Goal: Task Accomplishment & Management: Complete application form

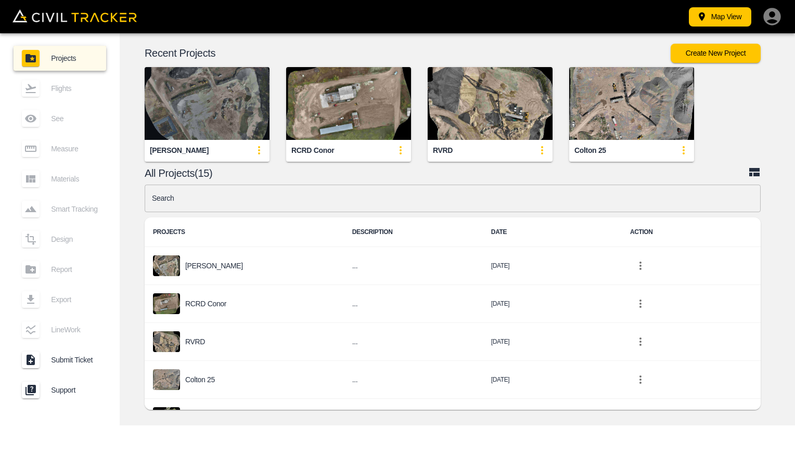
click at [215, 127] on img "button" at bounding box center [207, 103] width 125 height 73
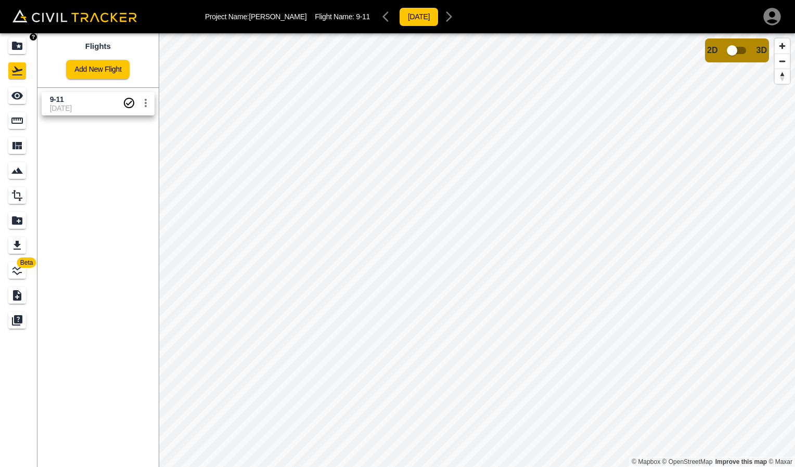
click at [15, 54] on div "Projects" at bounding box center [17, 45] width 18 height 17
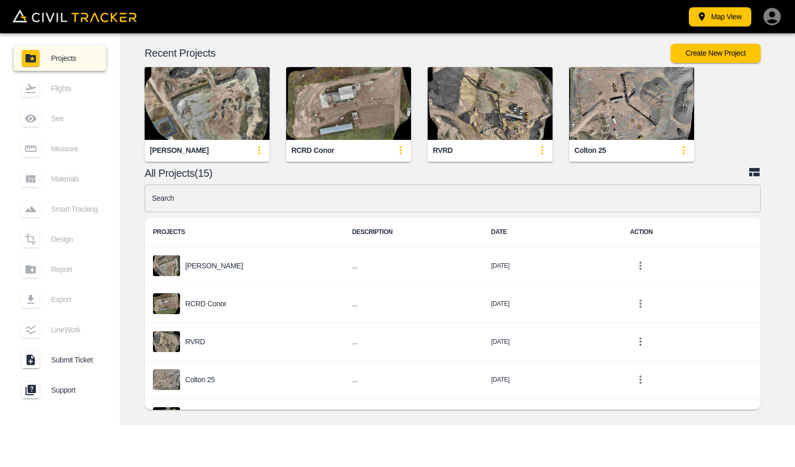
click at [223, 133] on img "button" at bounding box center [207, 103] width 125 height 73
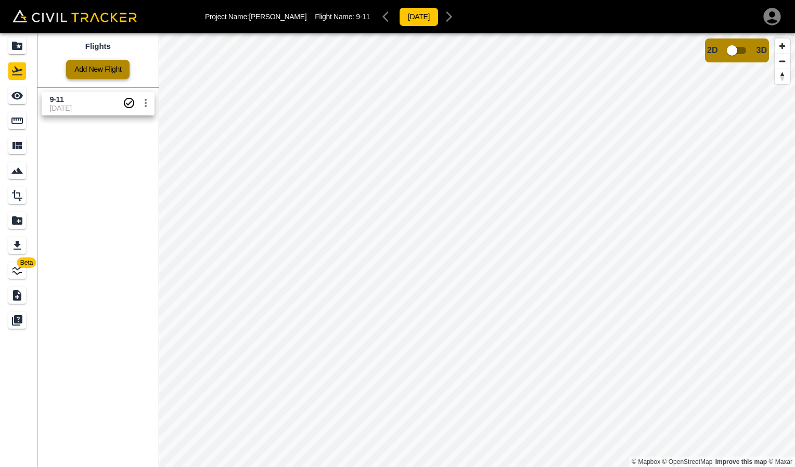
click at [90, 71] on link "Add New Flight" at bounding box center [97, 69] width 63 height 19
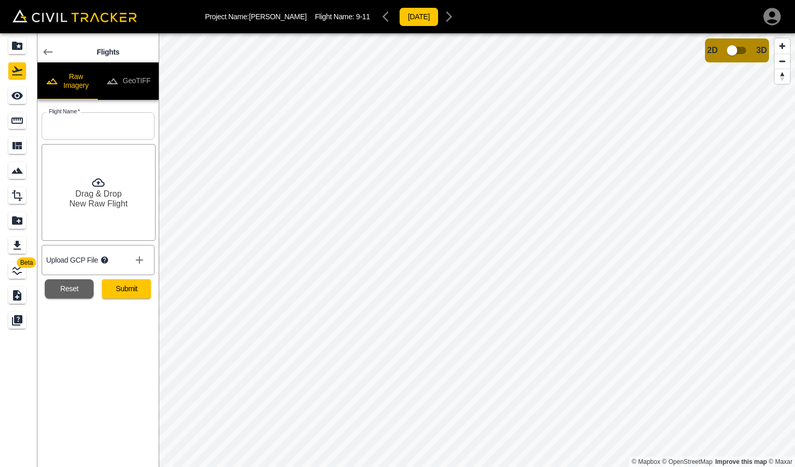
click at [64, 133] on input "text" at bounding box center [98, 126] width 113 height 28
type input "9-13"
click at [95, 187] on icon at bounding box center [98, 182] width 12 height 12
click at [136, 287] on button "Submit" at bounding box center [126, 288] width 49 height 19
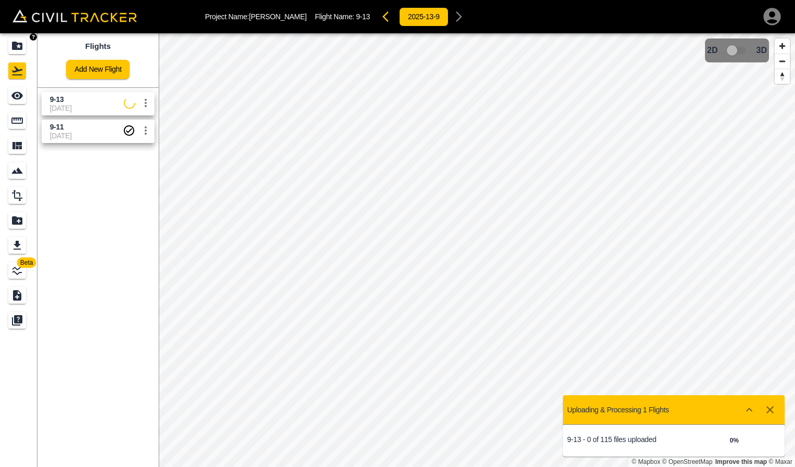
click at [16, 53] on div "Projects" at bounding box center [17, 45] width 18 height 17
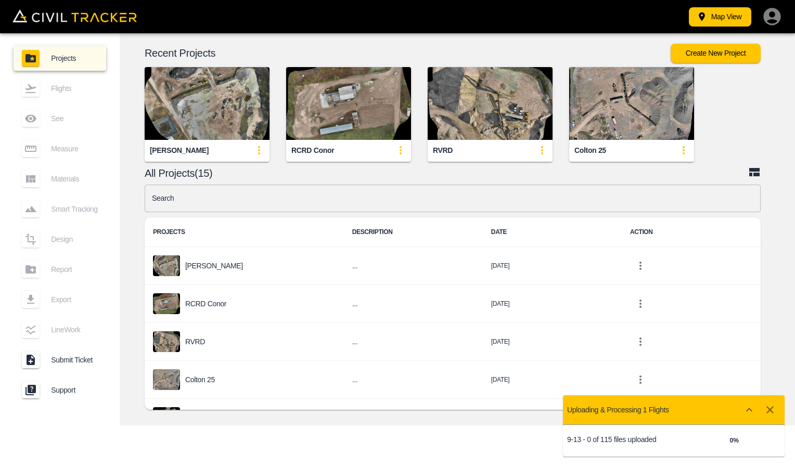
click at [347, 124] on img "button" at bounding box center [348, 103] width 125 height 73
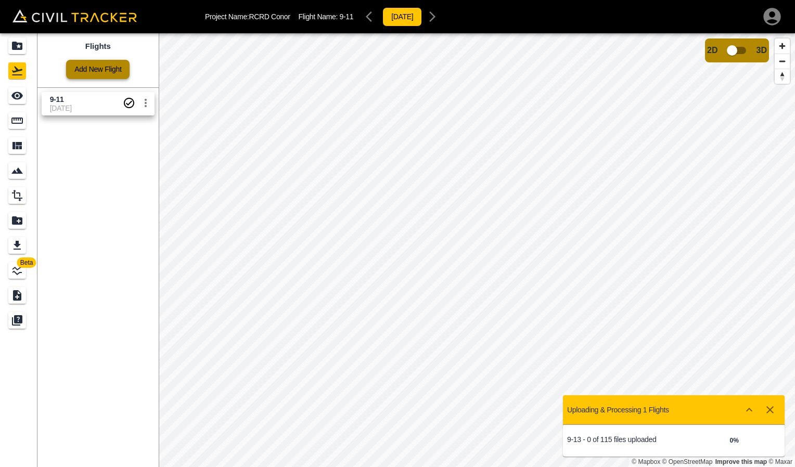
click at [87, 64] on link "Add New Flight" at bounding box center [97, 69] width 63 height 19
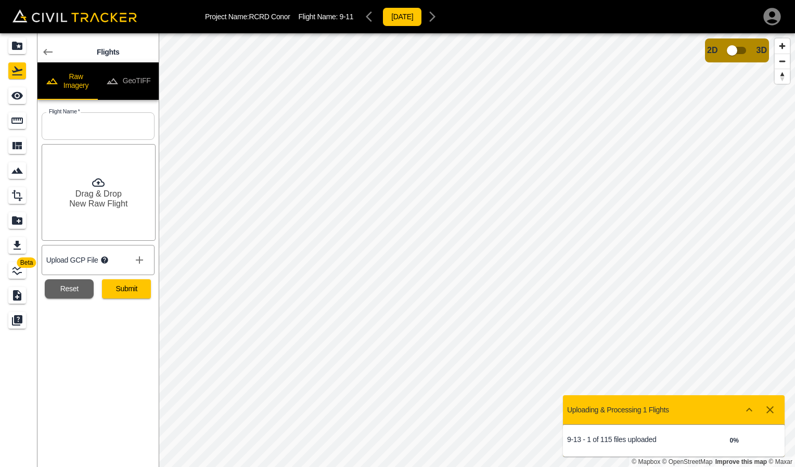
click at [122, 129] on input "text" at bounding box center [98, 126] width 113 height 28
type input "9-13"
click at [97, 199] on h6 "New Raw Flight" at bounding box center [98, 204] width 58 height 10
click at [139, 291] on button "Submit" at bounding box center [126, 288] width 49 height 19
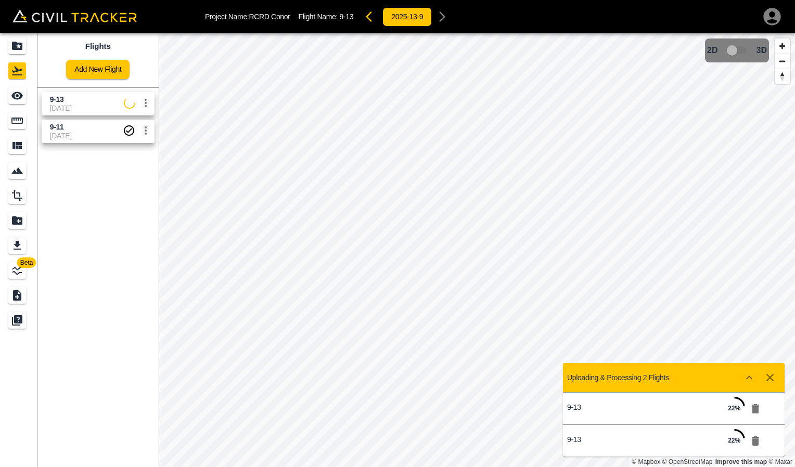
click at [757, 413] on icon "button" at bounding box center [755, 408] width 7 height 9
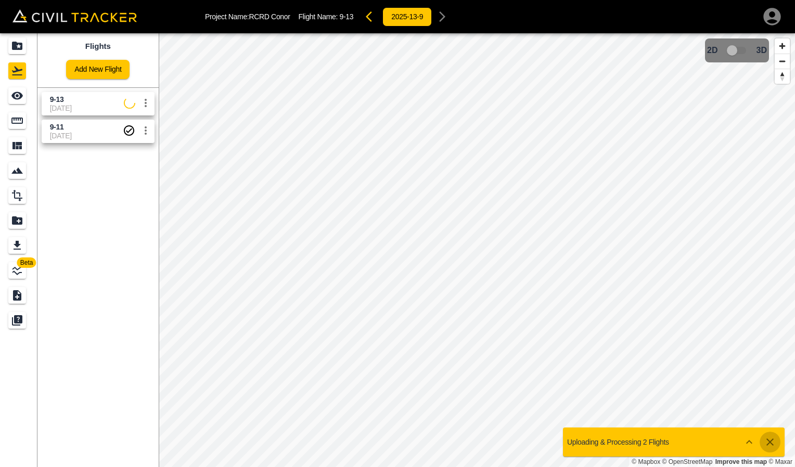
click at [771, 436] on icon "button" at bounding box center [770, 442] width 12 height 12
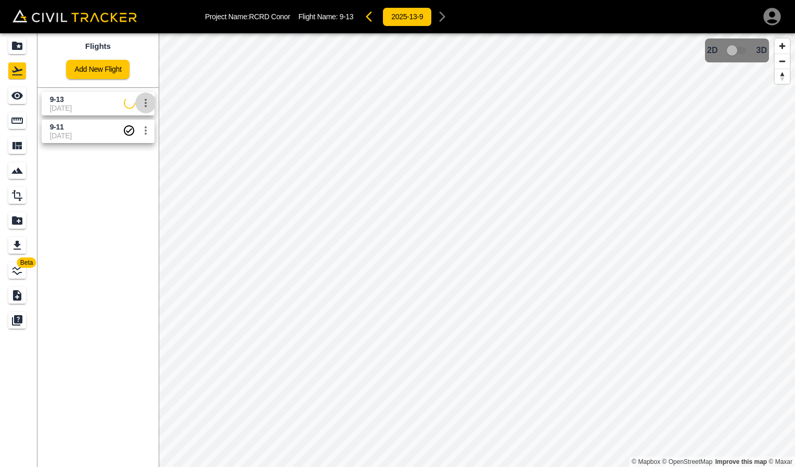
click at [147, 111] on button "settings" at bounding box center [145, 103] width 21 height 21
click at [135, 140] on h6 "Delete" at bounding box center [135, 142] width 26 height 6
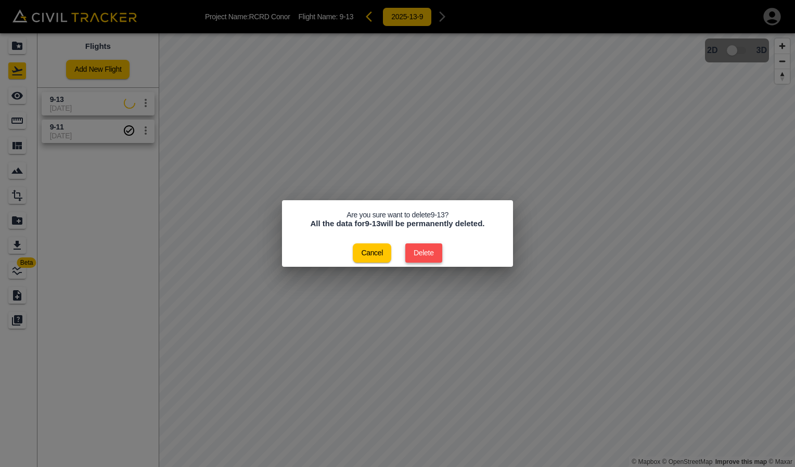
click at [425, 252] on button "Delete" at bounding box center [423, 253] width 37 height 19
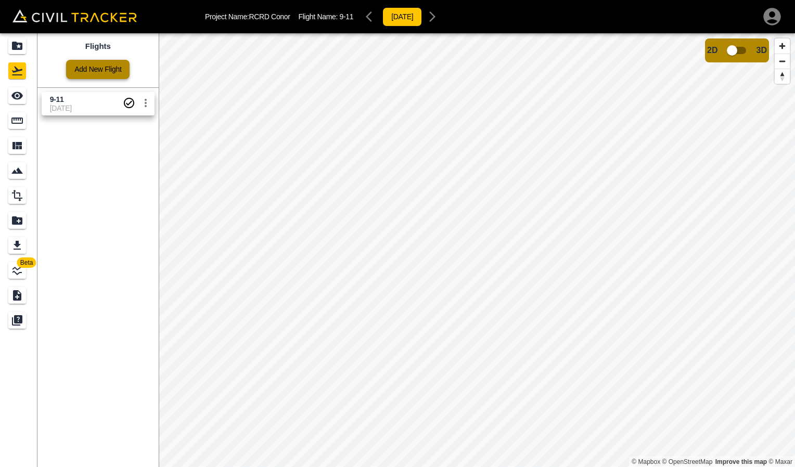
click at [87, 74] on link "Add New Flight" at bounding box center [97, 69] width 63 height 19
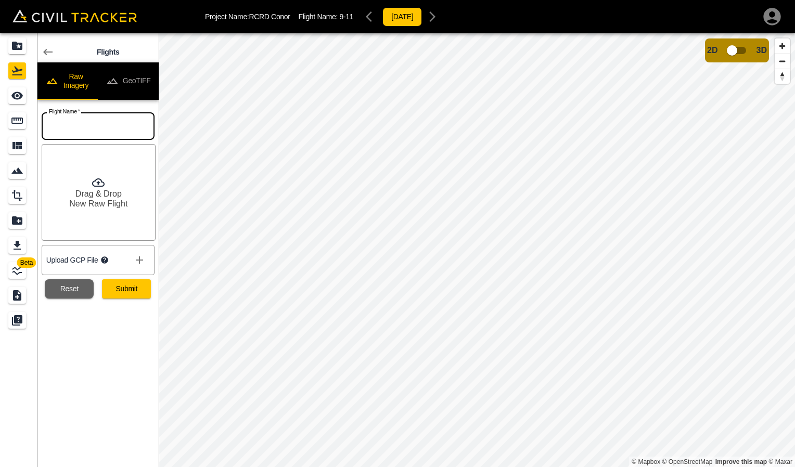
click at [87, 124] on input "text" at bounding box center [98, 126] width 113 height 28
type input "9-13"
click at [99, 200] on h6 "New Raw Flight" at bounding box center [98, 204] width 58 height 10
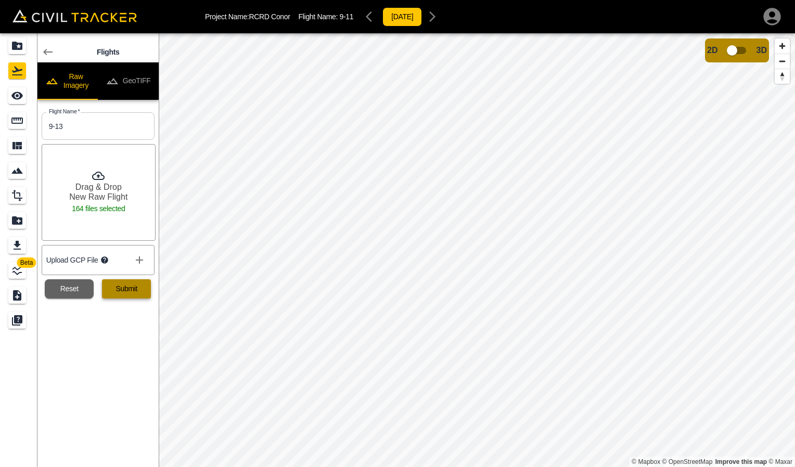
click at [135, 293] on button "Submit" at bounding box center [126, 288] width 49 height 19
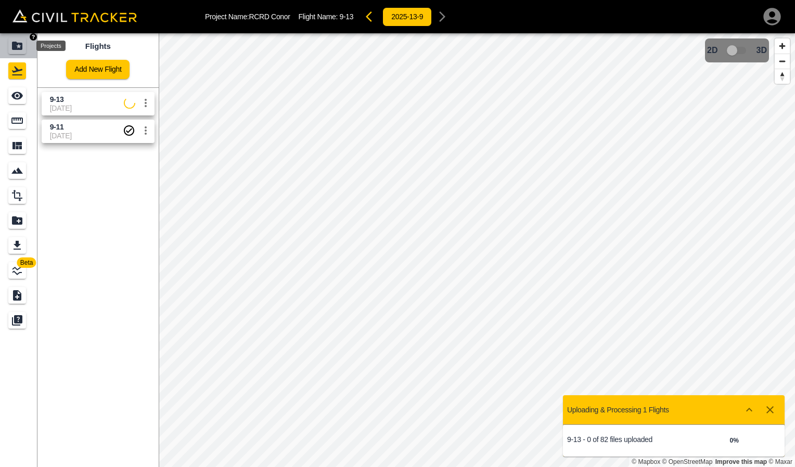
click at [16, 50] on icon "Projects" at bounding box center [17, 46] width 10 height 8
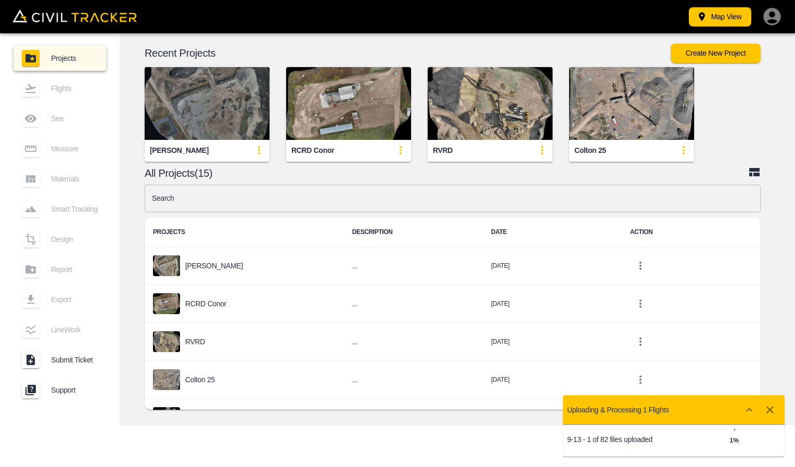
click at [246, 133] on img "button" at bounding box center [207, 103] width 125 height 73
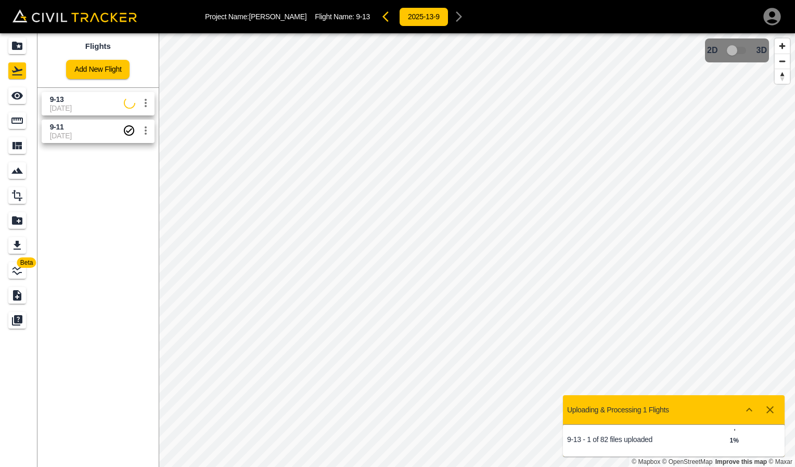
click at [147, 106] on icon "settings" at bounding box center [145, 103] width 12 height 12
click at [143, 139] on li "Delete" at bounding box center [121, 142] width 72 height 17
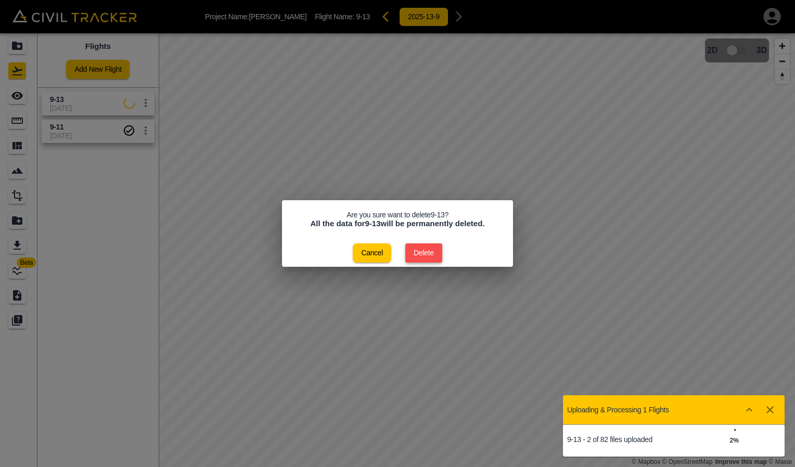
click at [433, 258] on button "Delete" at bounding box center [423, 253] width 37 height 19
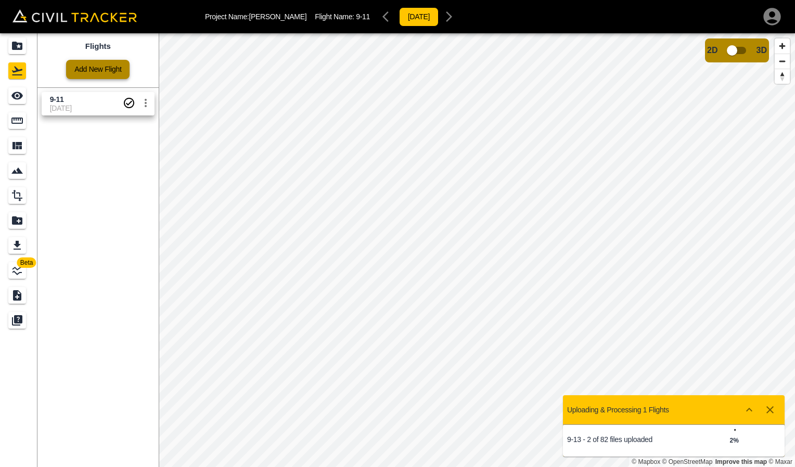
click at [99, 68] on link "Add New Flight" at bounding box center [97, 69] width 63 height 19
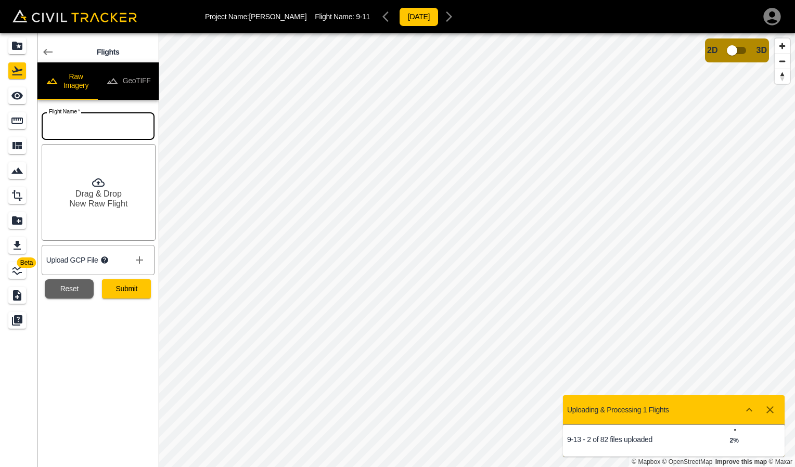
click at [95, 121] on input "text" at bounding box center [98, 126] width 113 height 28
type input "9-13"
click at [114, 171] on div "Drag & Drop New Raw Flight" at bounding box center [99, 192] width 114 height 97
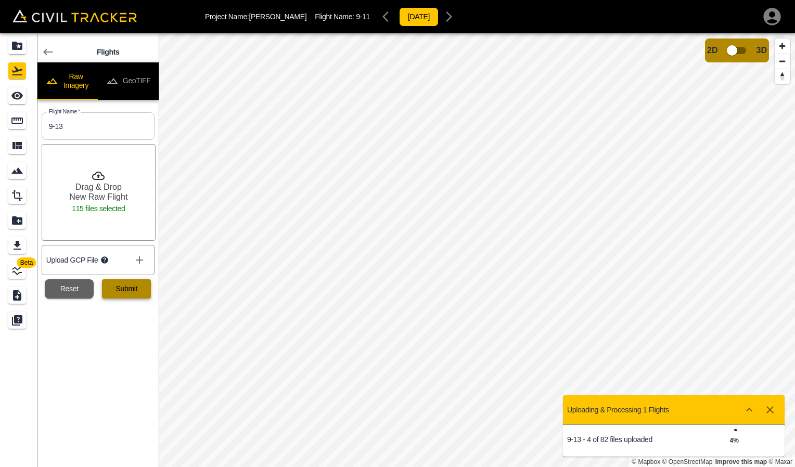
click at [130, 286] on button "Submit" at bounding box center [126, 288] width 49 height 19
